Goal: Task Accomplishment & Management: Complete application form

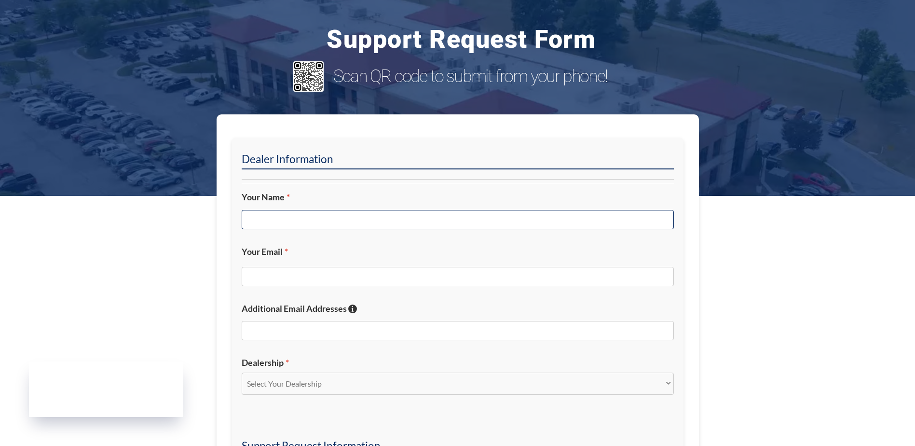
click at [325, 219] on input "Your Name *" at bounding box center [458, 219] width 432 height 19
type input "[PERSON_NAME]"
type input "[EMAIL_ADDRESS][DOMAIN_NAME]"
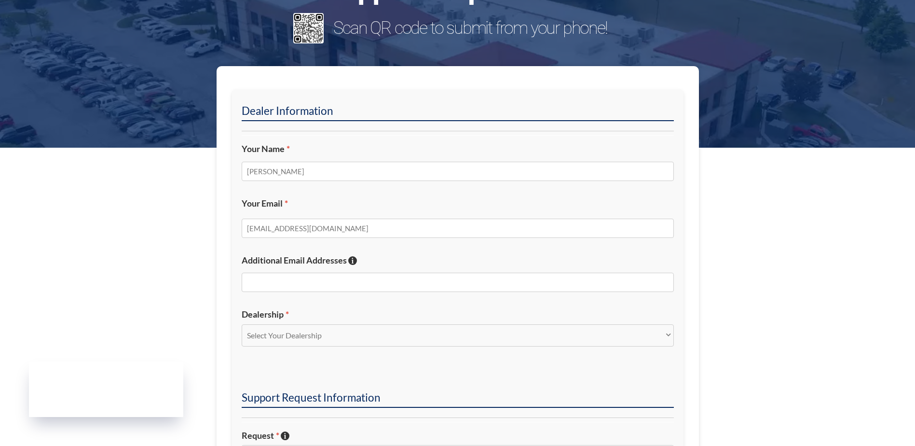
click at [734, 282] on section "Dealer Information Your Name * [PERSON_NAME] Your Email * [EMAIL_ADDRESS][DOMAI…" at bounding box center [457, 412] width 915 height 693
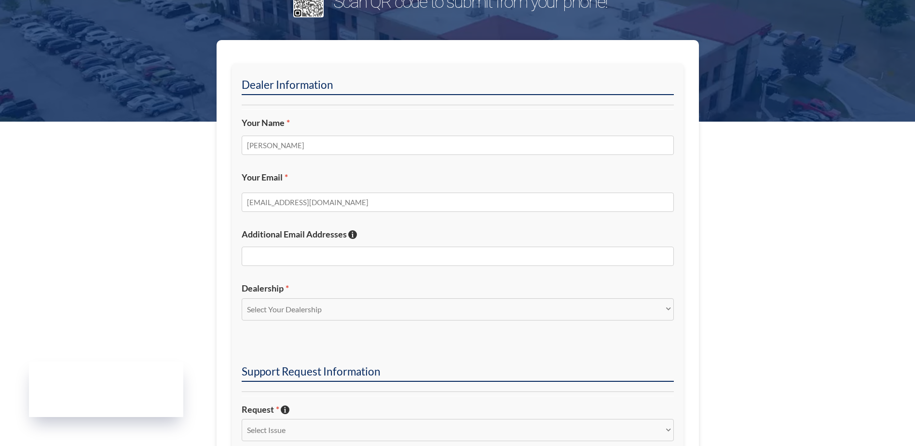
scroll to position [96, 0]
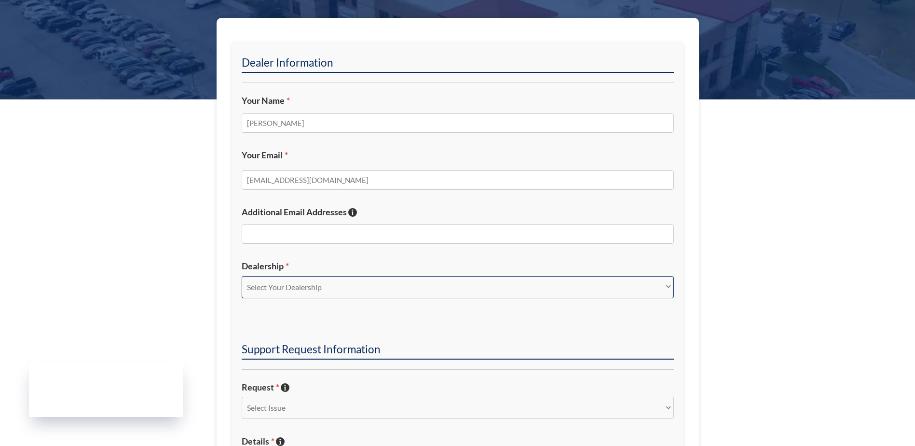
click at [291, 288] on select "Select Your Dealership Acura of Rochester Delray Buick GMC [PERSON_NAME] Automa…" at bounding box center [458, 287] width 432 height 22
select select "[PERSON_NAME][GEOGRAPHIC_DATA]"
click at [242, 276] on select "Select Your Dealership Acura of Rochester Delray Buick GMC [PERSON_NAME] Automa…" at bounding box center [458, 287] width 432 height 22
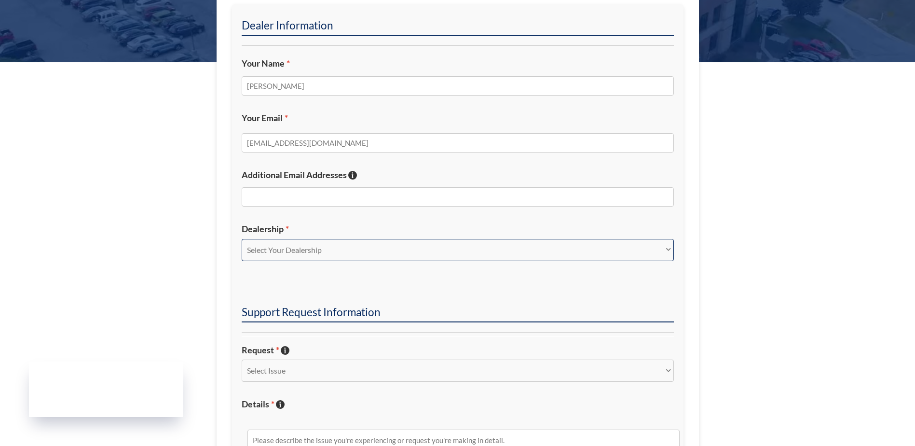
scroll to position [193, 0]
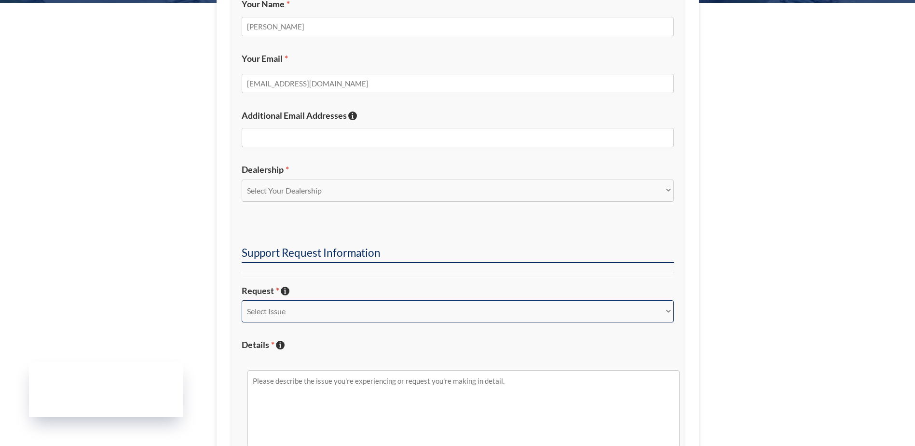
click at [303, 313] on select "Select Issue New Inquiry/Request Inventory Management Inventory Feed Website Fu…" at bounding box center [458, 311] width 432 height 22
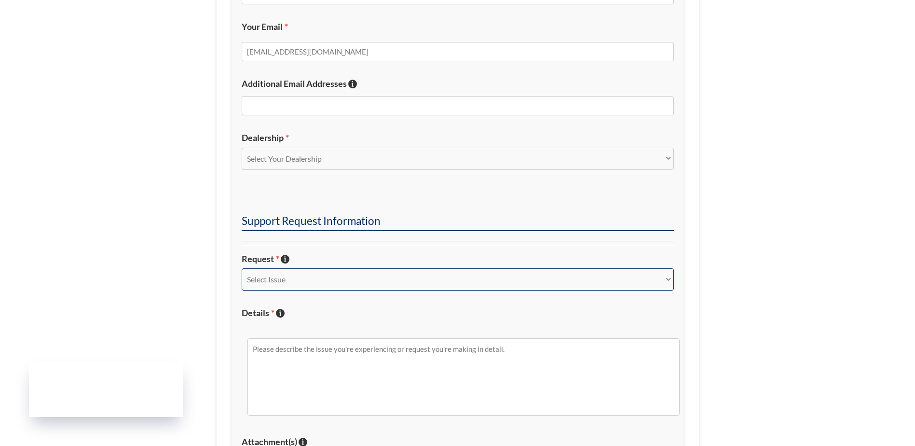
scroll to position [241, 0]
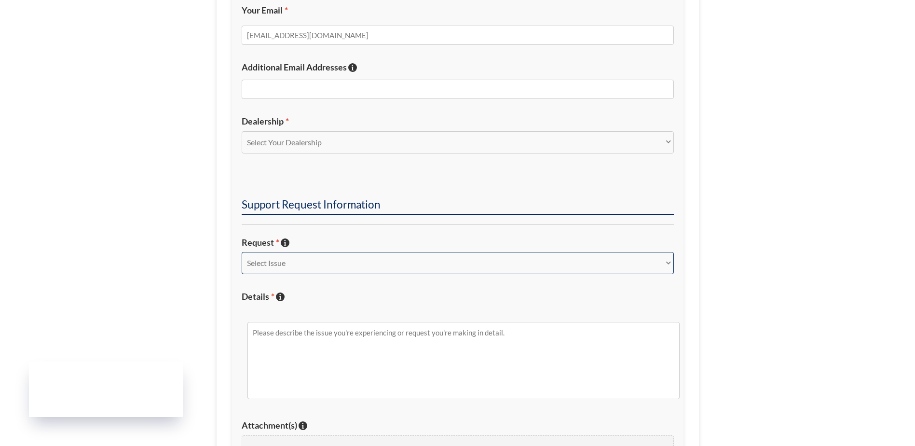
click at [298, 265] on select "Select Issue New Inquiry/Request Inventory Management Inventory Feed Website Fu…" at bounding box center [458, 263] width 432 height 22
select select "Other"
click at [242, 252] on select "Select Issue New Inquiry/Request Inventory Management Inventory Feed Website Fu…" at bounding box center [458, 263] width 432 height 22
click at [284, 351] on textarea "Details * Describe the issue with specific details if possible!" at bounding box center [463, 360] width 432 height 77
click at [456, 339] on textarea "I created some Explorations in [GEOGRAPHIC_DATA] for the Nissan site and" at bounding box center [463, 360] width 432 height 77
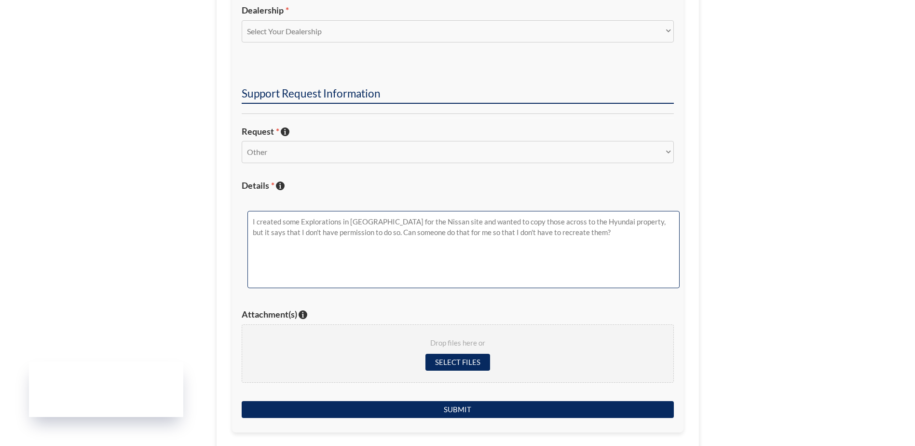
scroll to position [386, 0]
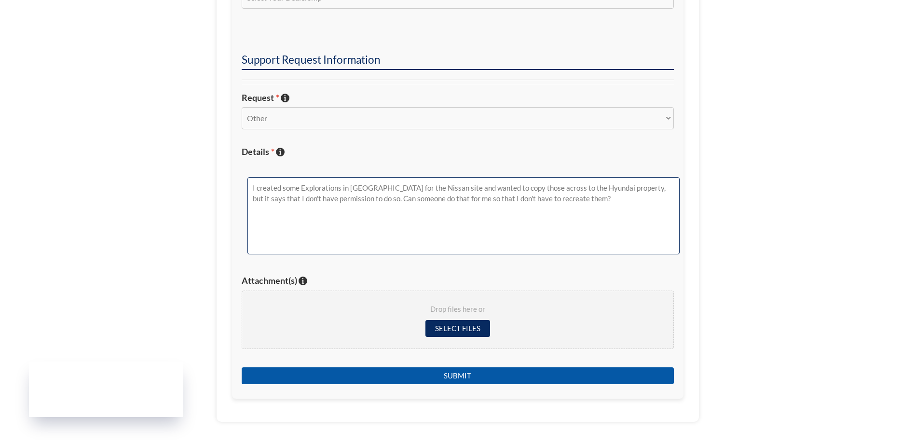
type textarea "I created some Explorations in [GEOGRAPHIC_DATA] for the Nissan site and wanted…"
click at [467, 376] on input "Submit" at bounding box center [458, 375] width 432 height 17
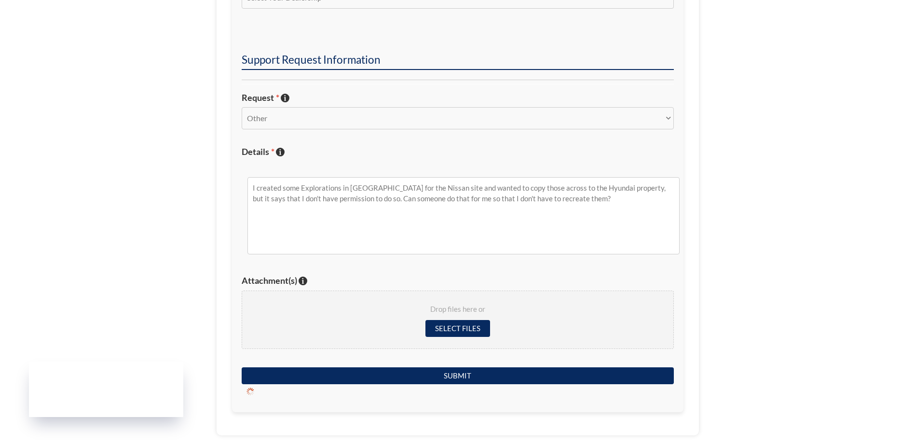
scroll to position [81, 0]
